Goal: Transaction & Acquisition: Purchase product/service

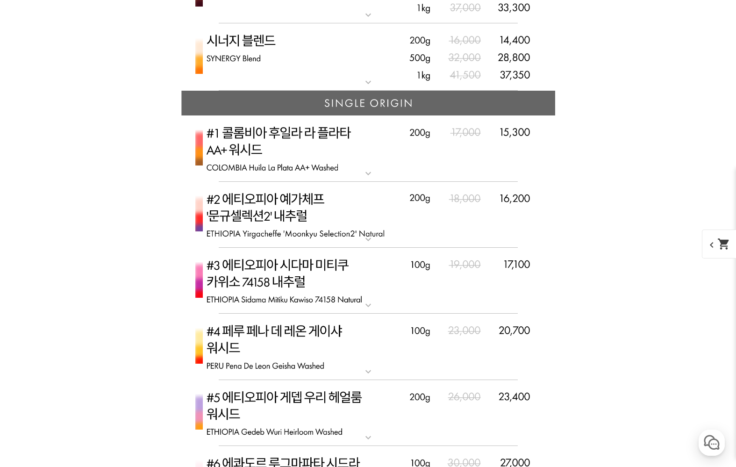
scroll to position [1258, 0]
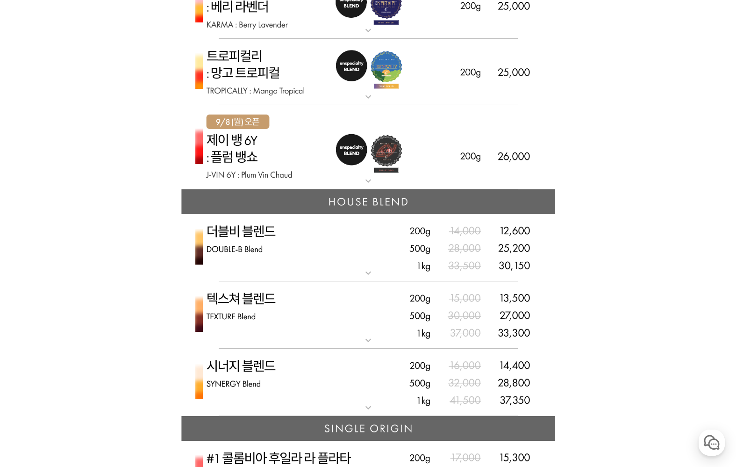
scroll to position [1023, 0]
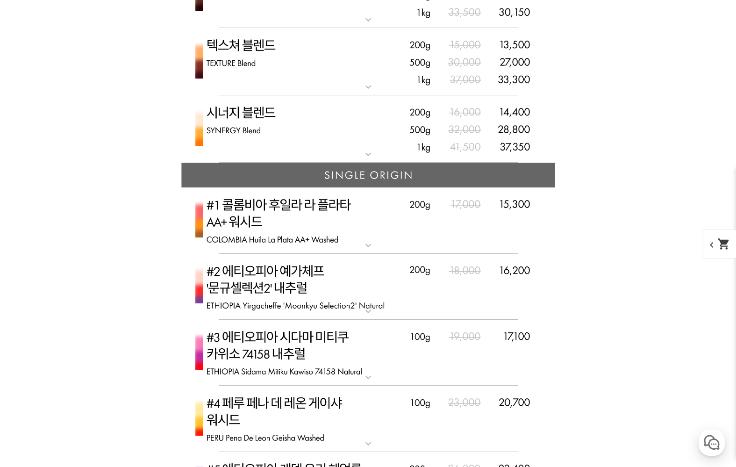
scroll to position [1066, 0]
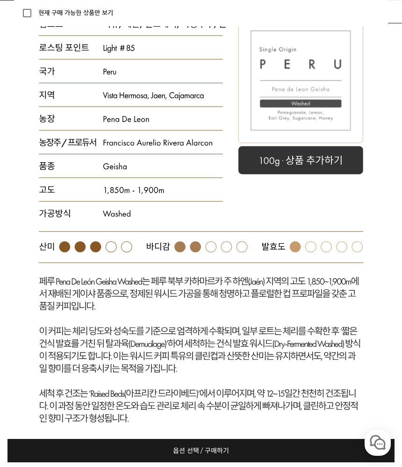
scroll to position [2275, 0]
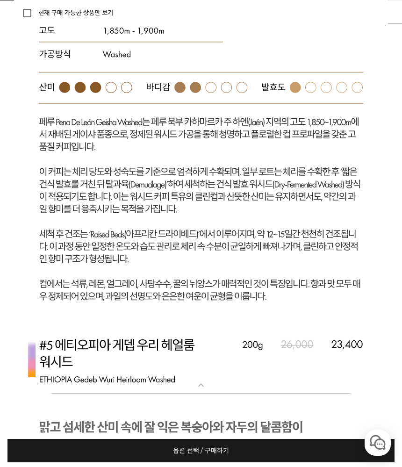
click at [205, 385] on mat-icon "expand_more" at bounding box center [201, 384] width 19 height 11
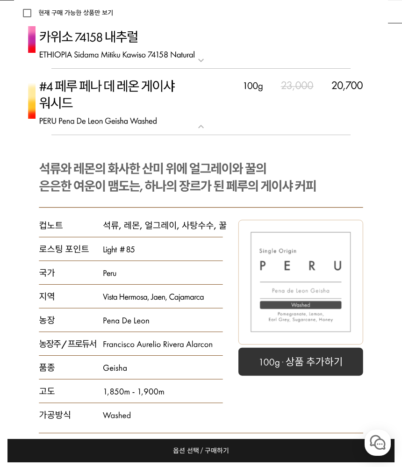
scroll to position [1866, 0]
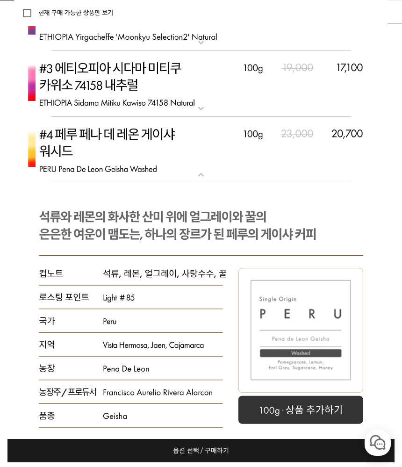
click at [203, 179] on mat-icon "expand_more" at bounding box center [201, 174] width 19 height 11
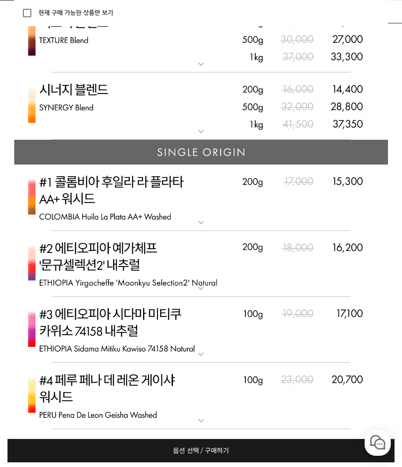
scroll to position [1647, 0]
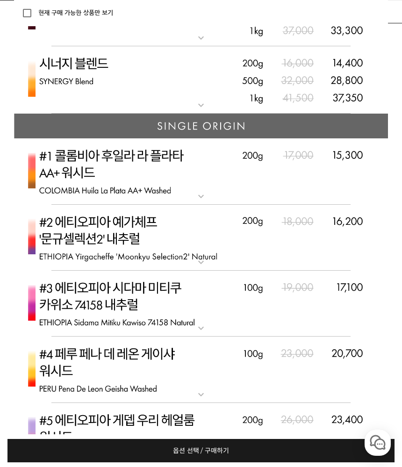
click at [186, 450] on span "옵션 선택 / 구매하기" at bounding box center [201, 450] width 56 height 23
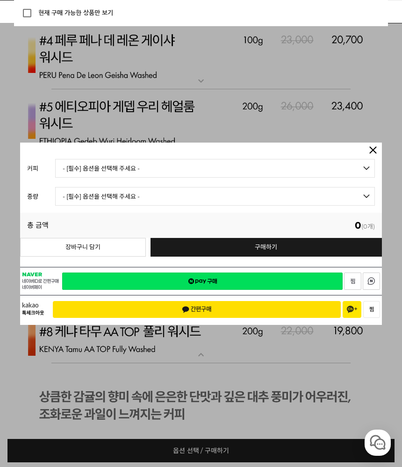
select select "#1 콜롬비아 후일라 라 플라타 AA+ 워시드"
select select "200g"
select select "*"
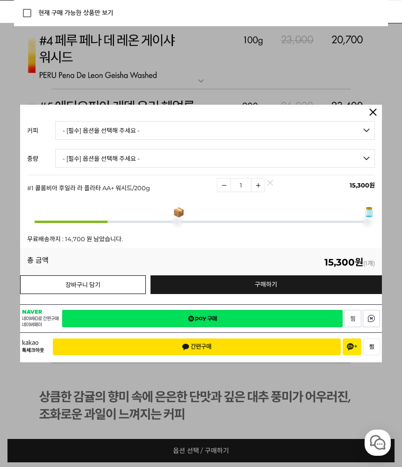
click at [112, 287] on button "장바구니 담기" at bounding box center [83, 284] width 126 height 19
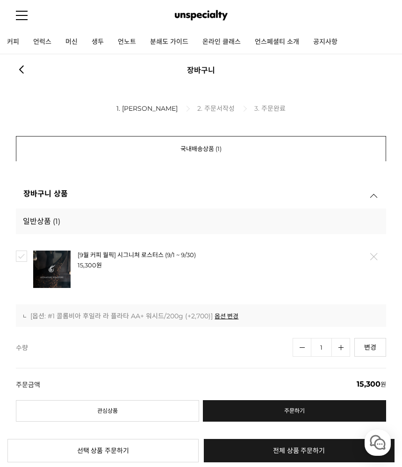
click at [56, 263] on img at bounding box center [51, 268] width 37 height 37
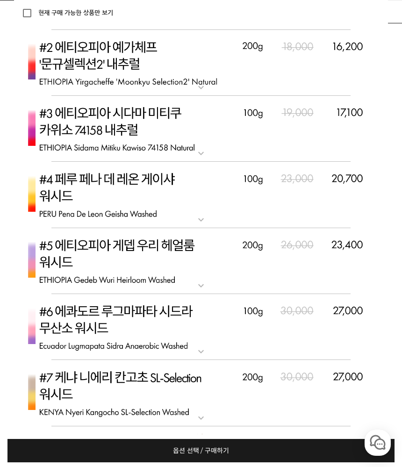
scroll to position [3186, 0]
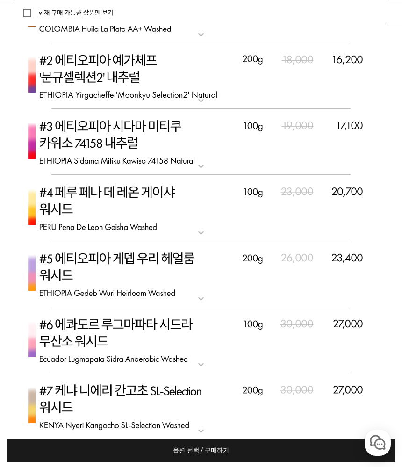
click at [202, 228] on mat-icon "expand_more" at bounding box center [201, 232] width 19 height 11
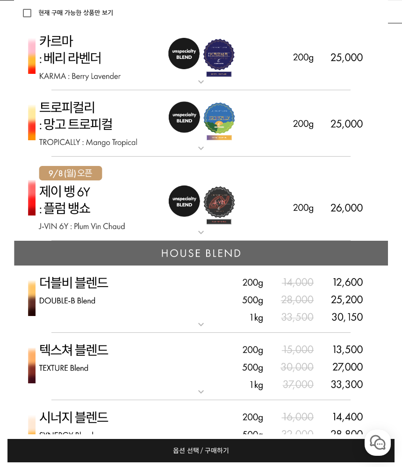
scroll to position [2613, 0]
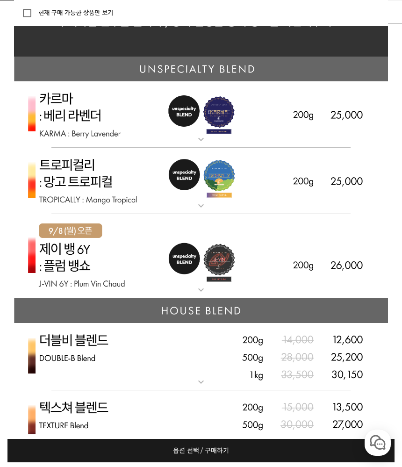
click at [205, 284] on mat-icon "expand_more" at bounding box center [201, 289] width 19 height 11
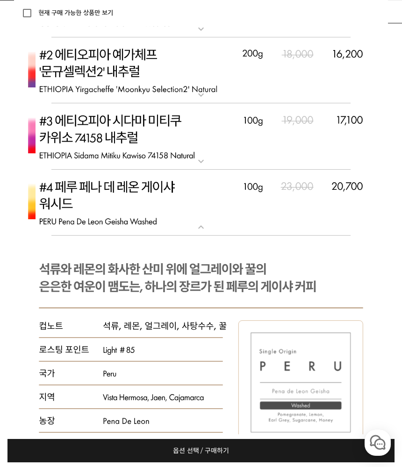
scroll to position [3732, 0]
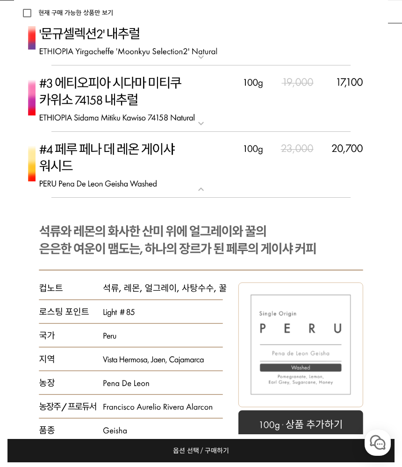
click at [205, 187] on mat-icon "expand_more" at bounding box center [201, 189] width 19 height 11
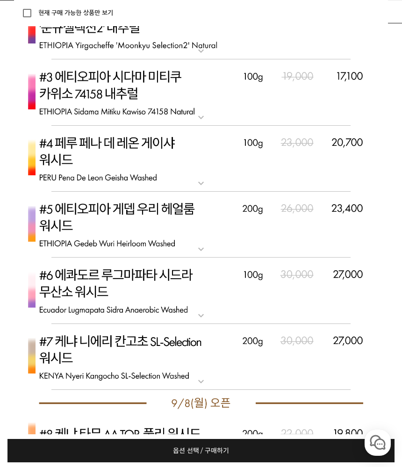
scroll to position [3744, 0]
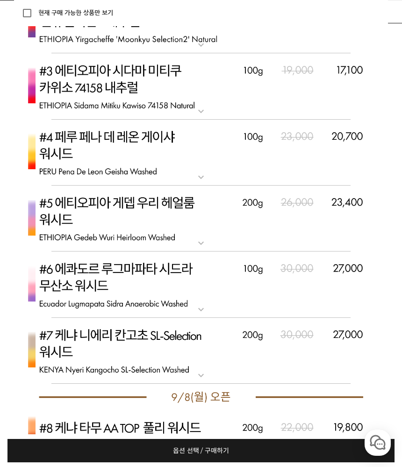
click at [206, 303] on img at bounding box center [201, 284] width 374 height 66
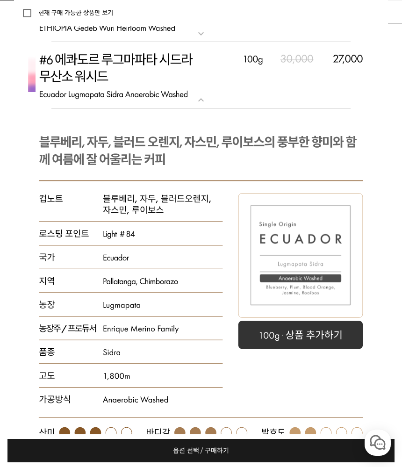
scroll to position [3947, 0]
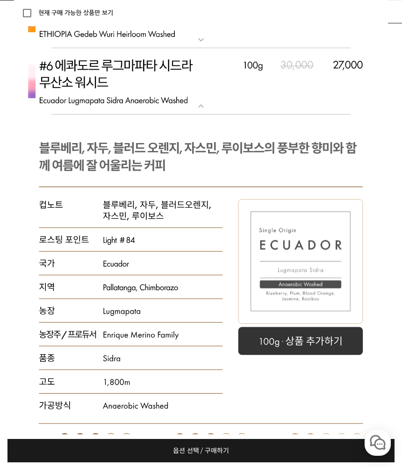
click at [210, 104] on img at bounding box center [201, 81] width 374 height 66
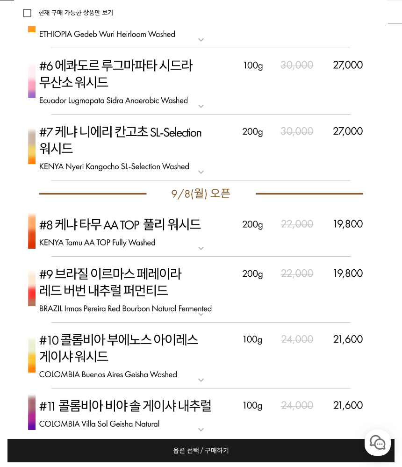
click at [195, 450] on span "옵션 선택 / 구매하기" at bounding box center [201, 450] width 56 height 23
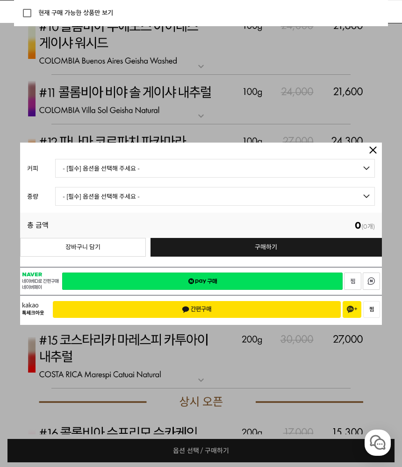
click at [218, 121] on div at bounding box center [201, 233] width 402 height 467
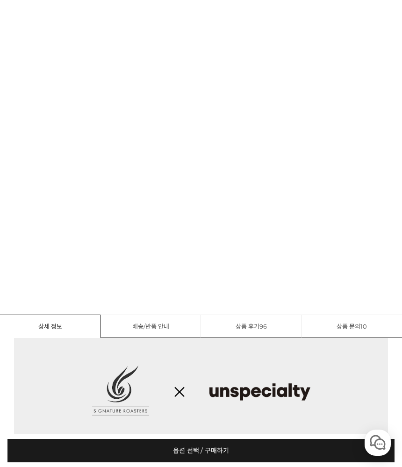
scroll to position [620, 0]
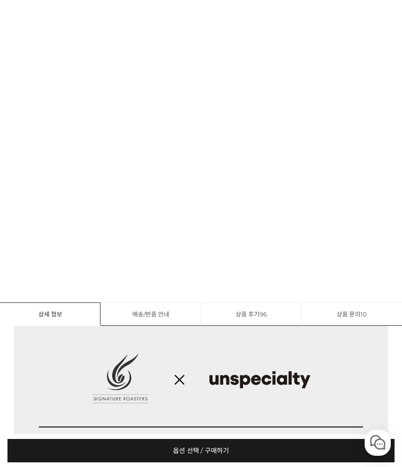
click at [255, 316] on link "상품 후기 96" at bounding box center [251, 313] width 100 height 23
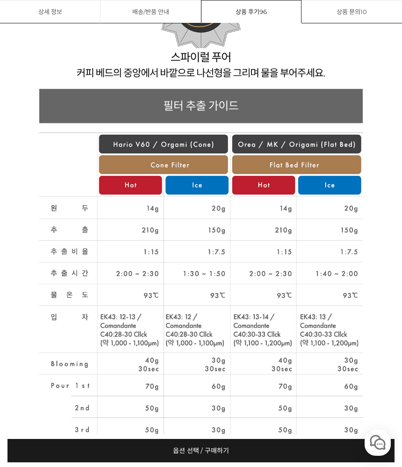
scroll to position [9961, 0]
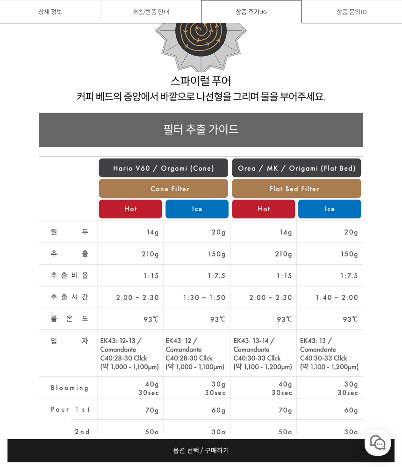
click at [249, 3] on link "상품 후기 96" at bounding box center [251, 11] width 100 height 23
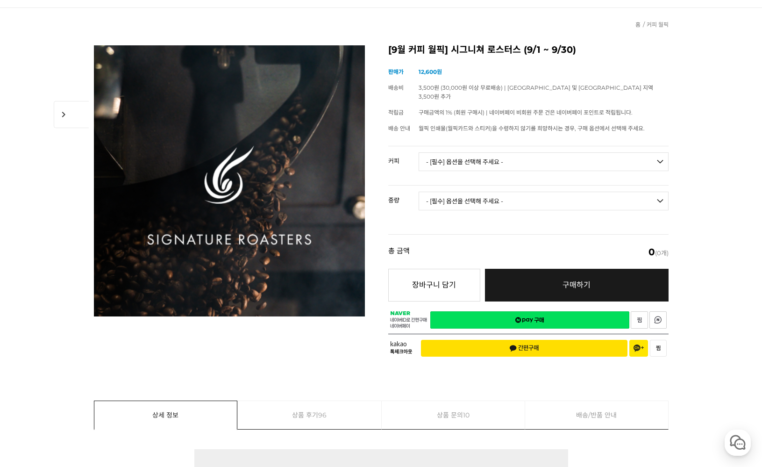
scroll to position [217, 0]
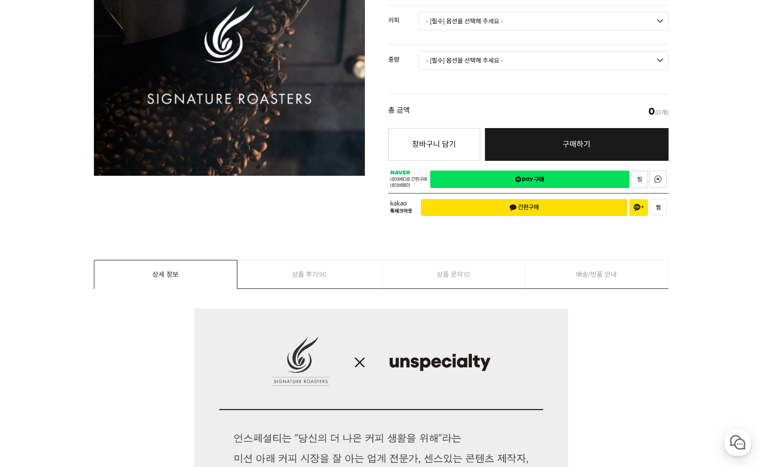
click at [300, 266] on link "상품 후기 96" at bounding box center [309, 274] width 143 height 28
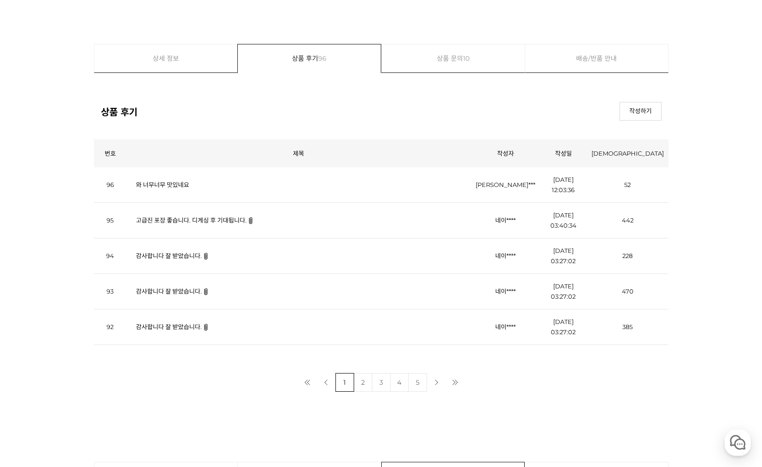
click at [169, 187] on link "와 너무너무 맛있네요" at bounding box center [162, 184] width 53 height 7
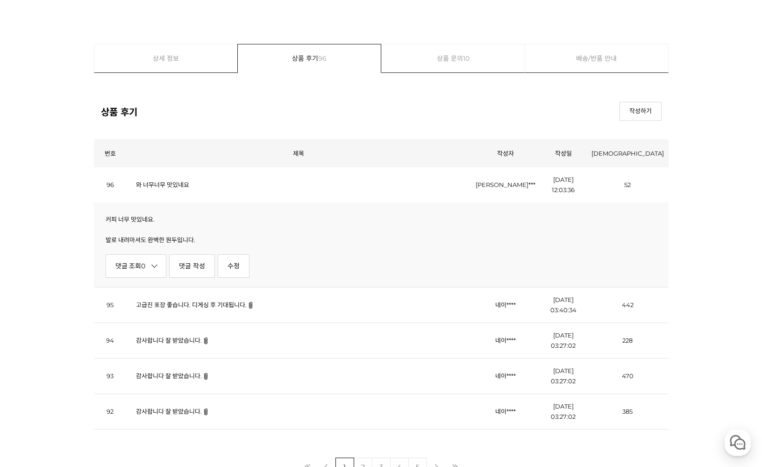
click at [187, 306] on link "고급진 포장 좋습니다. 디게싱 후 기대됩니다." at bounding box center [191, 304] width 111 height 7
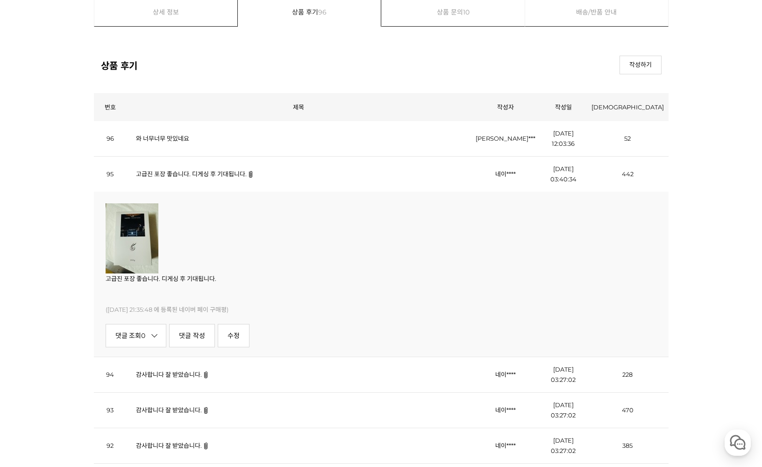
scroll to position [11273, 0]
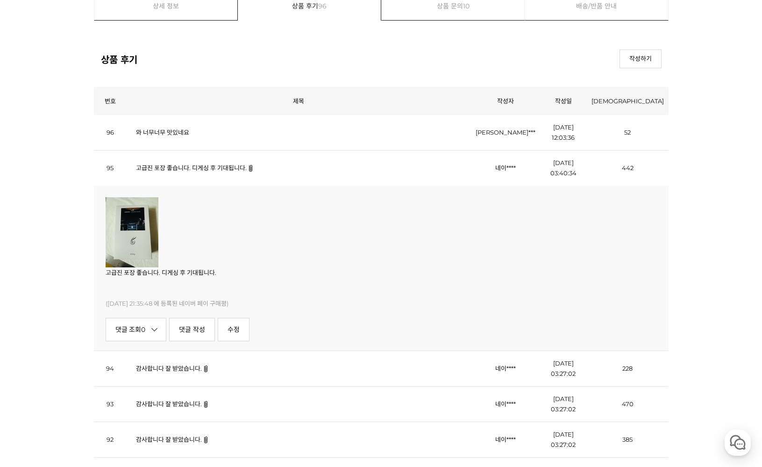
click at [126, 239] on img at bounding box center [132, 232] width 53 height 70
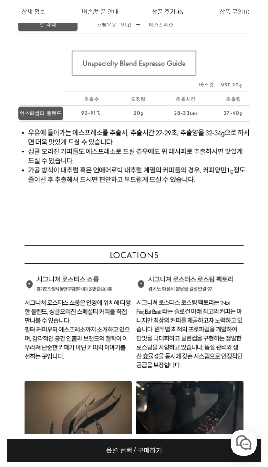
scroll to position [7863, 0]
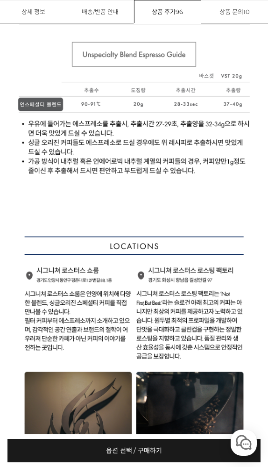
click at [101, 15] on link "배송/반품 안내" at bounding box center [100, 11] width 67 height 23
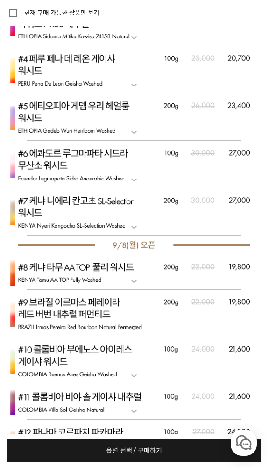
scroll to position [770, 0]
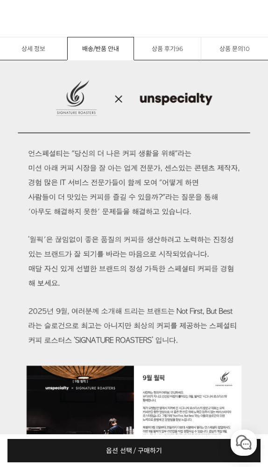
click at [166, 43] on link "상품 후기 96" at bounding box center [167, 48] width 67 height 23
click at [169, 42] on link "상품 후기 96" at bounding box center [167, 48] width 67 height 23
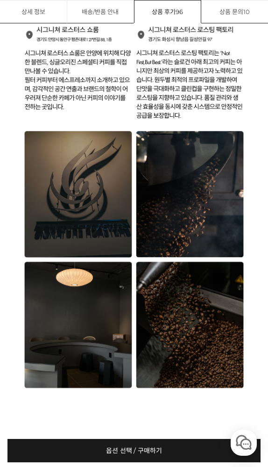
click at [240, 7] on link "상품 문의 10" at bounding box center [234, 11] width 67 height 23
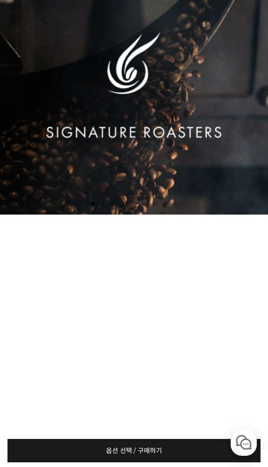
scroll to position [0, 0]
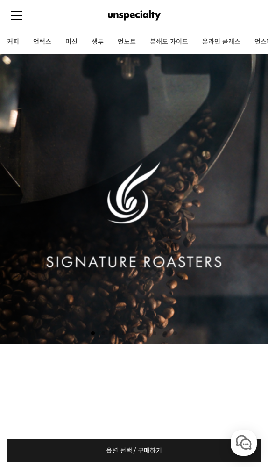
click at [143, 18] on img at bounding box center [134, 15] width 52 height 14
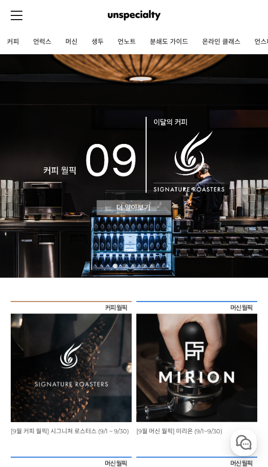
click at [67, 394] on img at bounding box center [71, 361] width 121 height 121
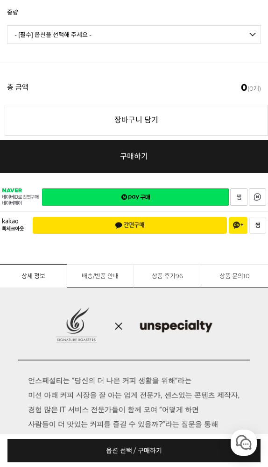
click at [167, 271] on link "상품 후기 96" at bounding box center [167, 275] width 67 height 23
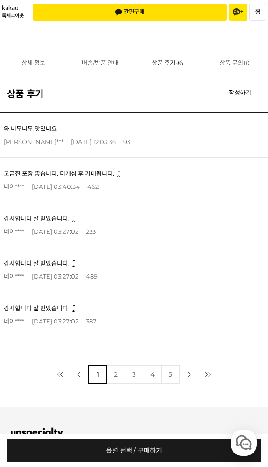
scroll to position [758, 0]
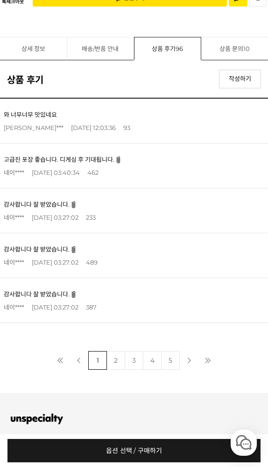
click at [114, 352] on link "2" at bounding box center [116, 360] width 19 height 19
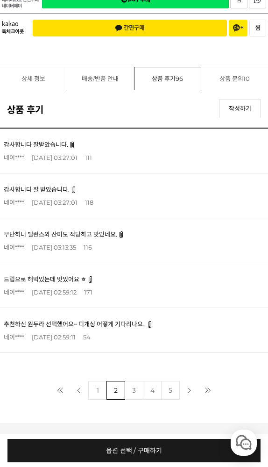
click at [118, 320] on link "추천하신 원두라 선택했어요~ 디개싱 어떻게 기다리나요.." at bounding box center [75, 323] width 142 height 7
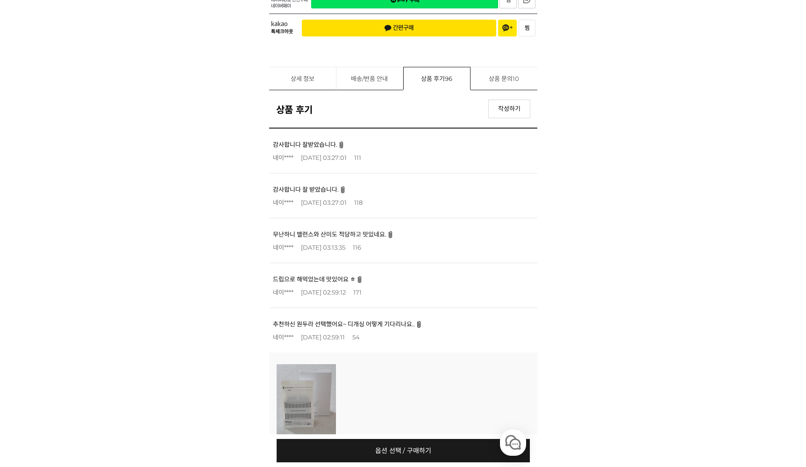
scroll to position [819, 0]
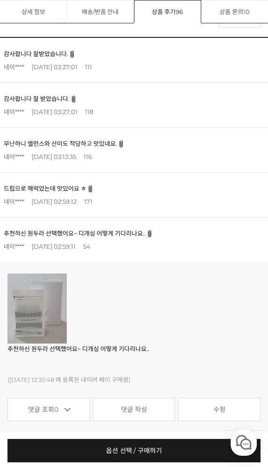
click at [50, 316] on img at bounding box center [36, 308] width 59 height 70
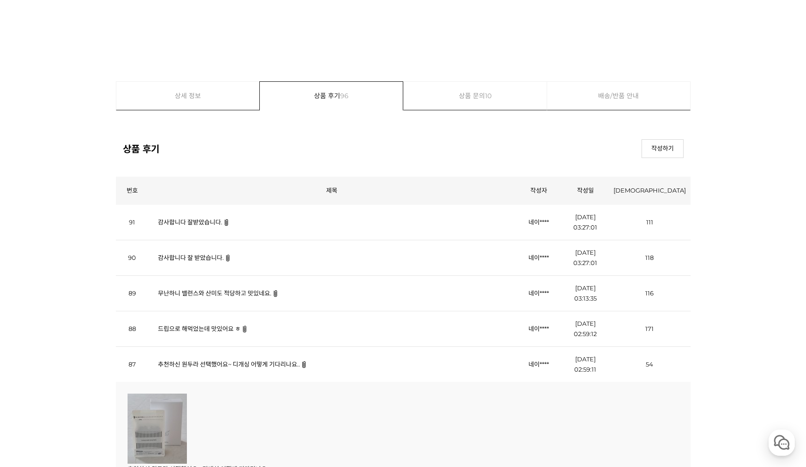
scroll to position [316, 0]
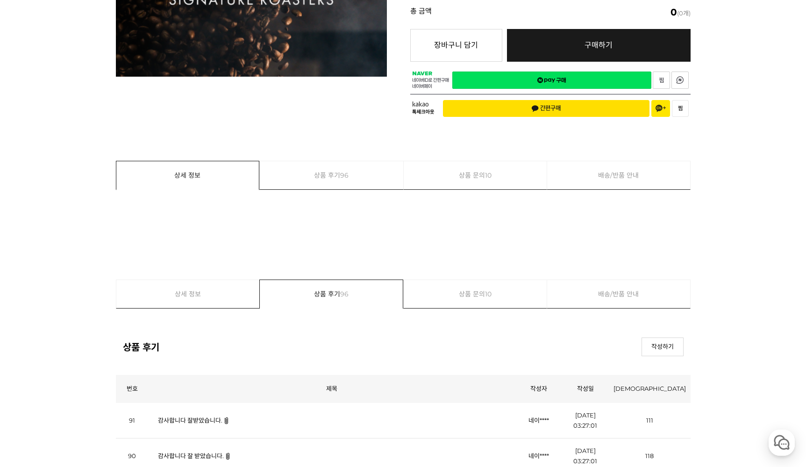
click at [186, 285] on link "상세 정보" at bounding box center [187, 294] width 143 height 28
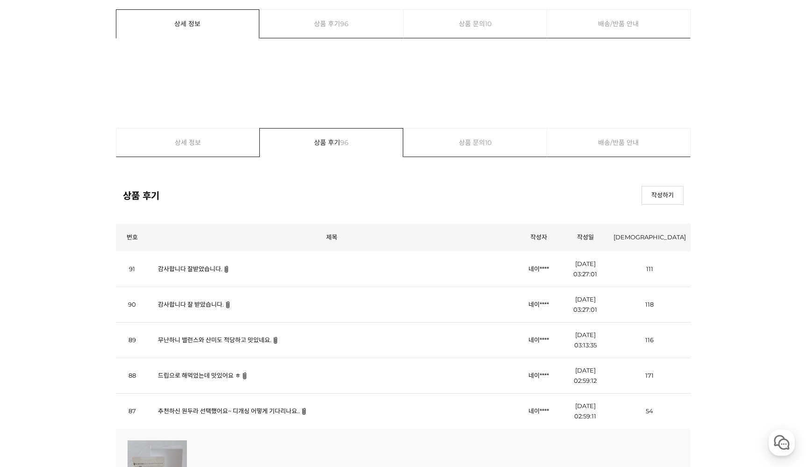
click at [210, 132] on link "상세 정보" at bounding box center [187, 142] width 143 height 28
click at [213, 145] on link "상세 정보" at bounding box center [187, 142] width 143 height 28
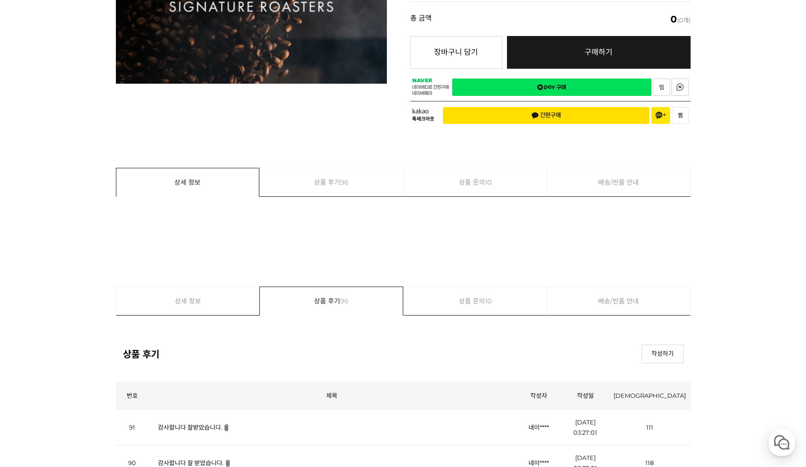
click at [243, 178] on link "상세 정보" at bounding box center [187, 182] width 143 height 28
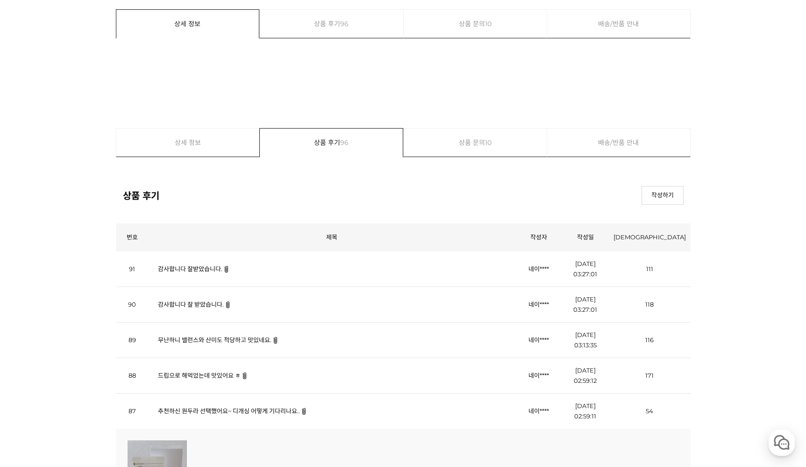
scroll to position [0, 0]
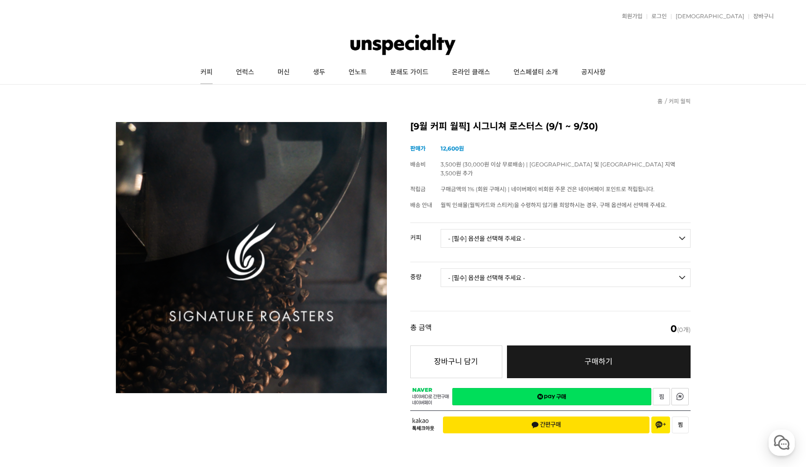
click at [218, 71] on link "커피" at bounding box center [207, 72] width 36 height 23
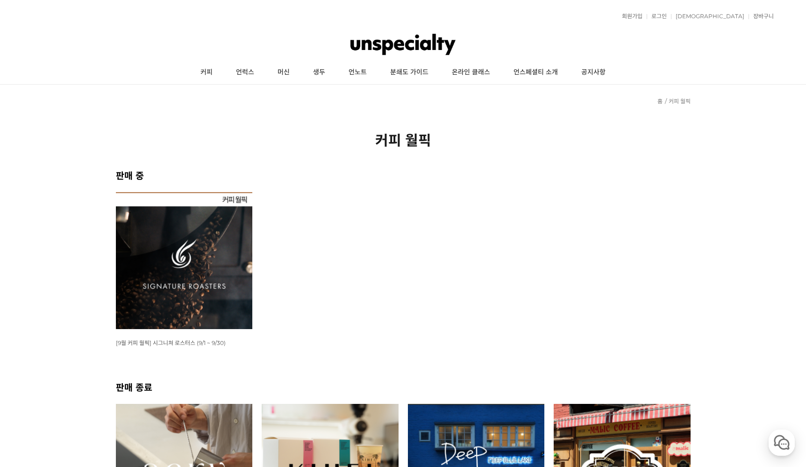
click at [184, 307] on img at bounding box center [184, 260] width 137 height 137
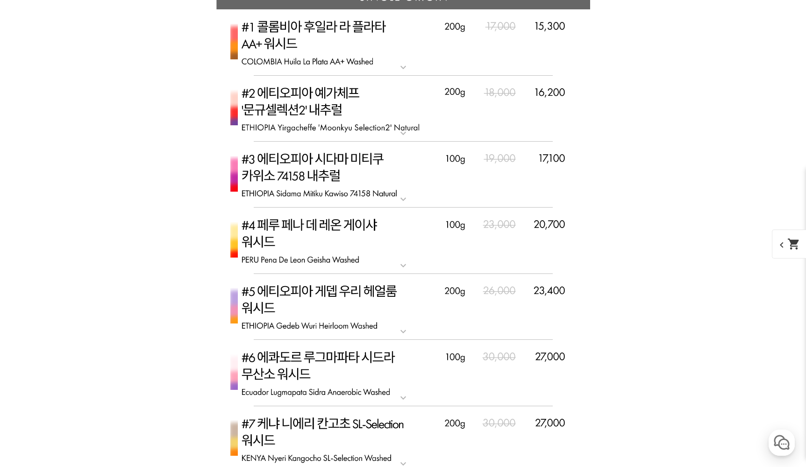
scroll to position [2736, 0]
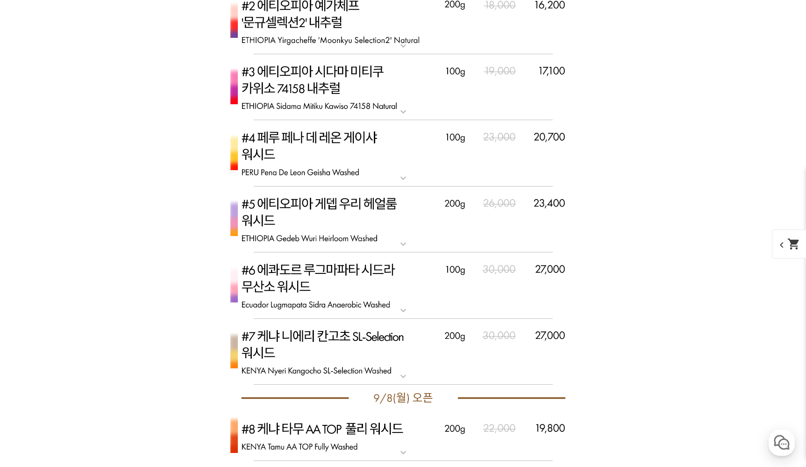
click at [426, 343] on img at bounding box center [403, 352] width 374 height 66
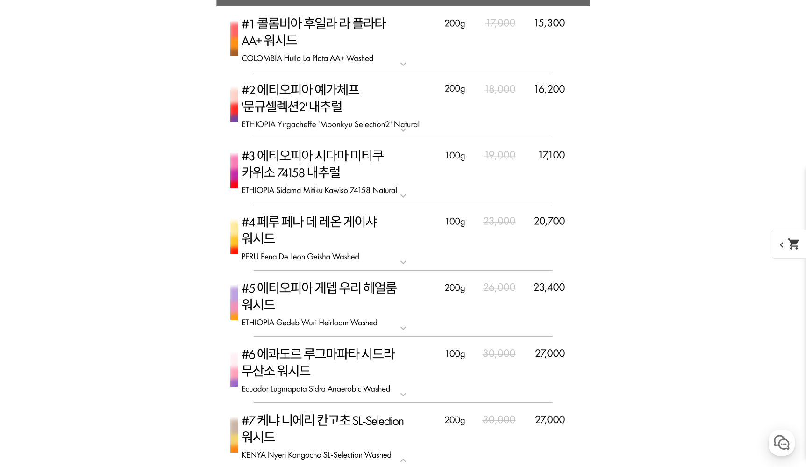
scroll to position [2721, 0]
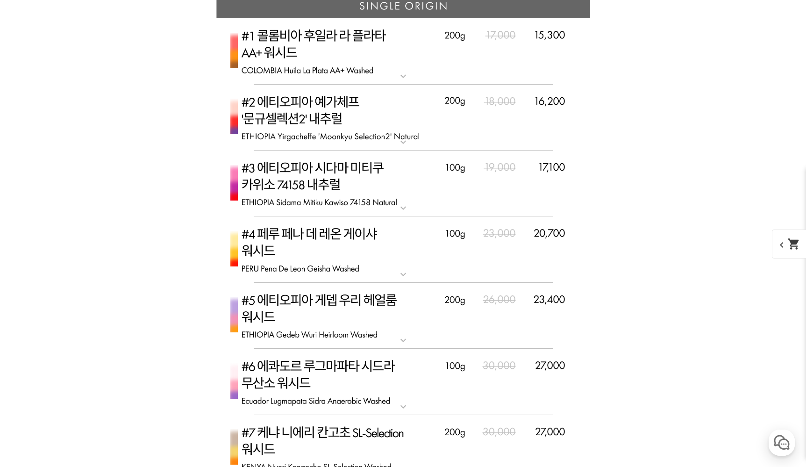
click at [306, 120] on img at bounding box center [403, 118] width 374 height 66
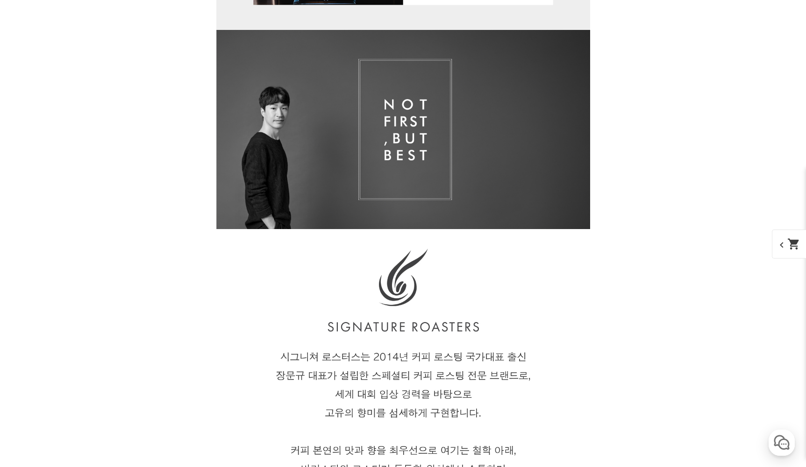
scroll to position [907, 0]
